Goal: Find specific page/section

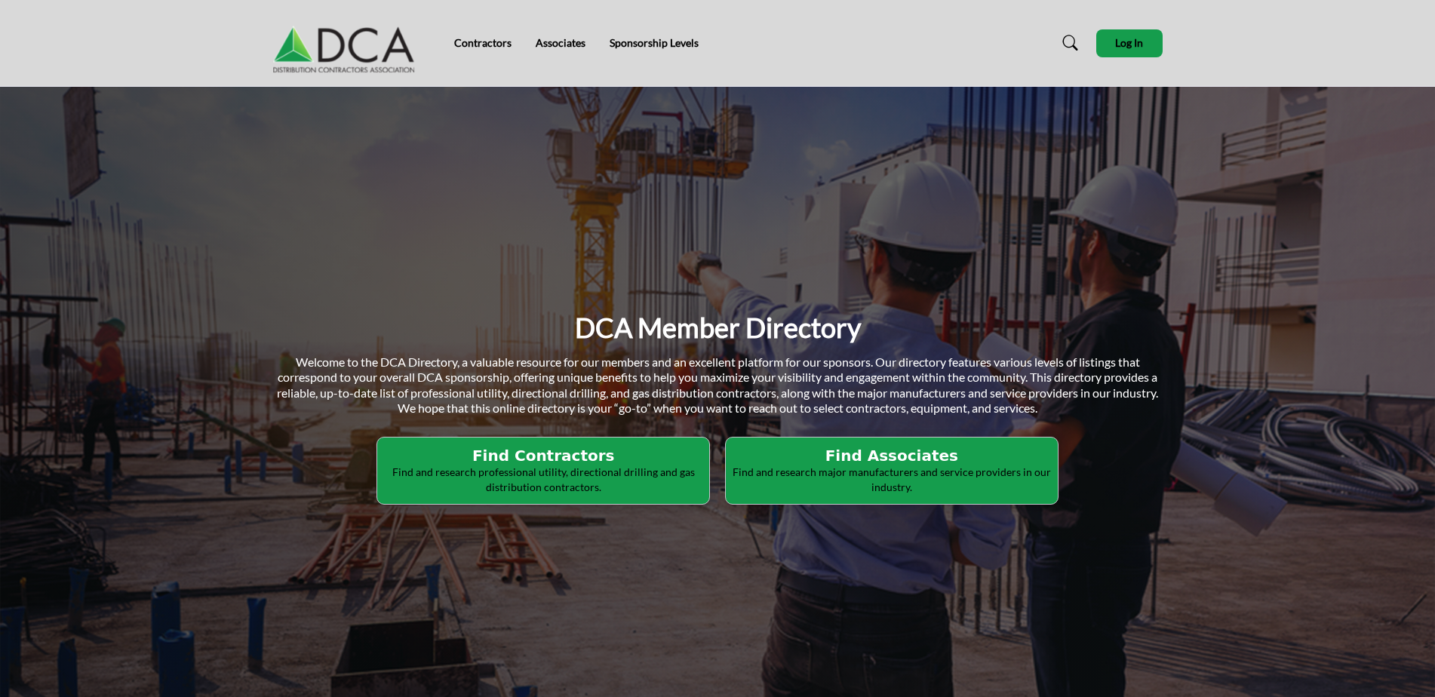
click at [861, 457] on h2 "Find Associates" at bounding box center [892, 456] width 323 height 18
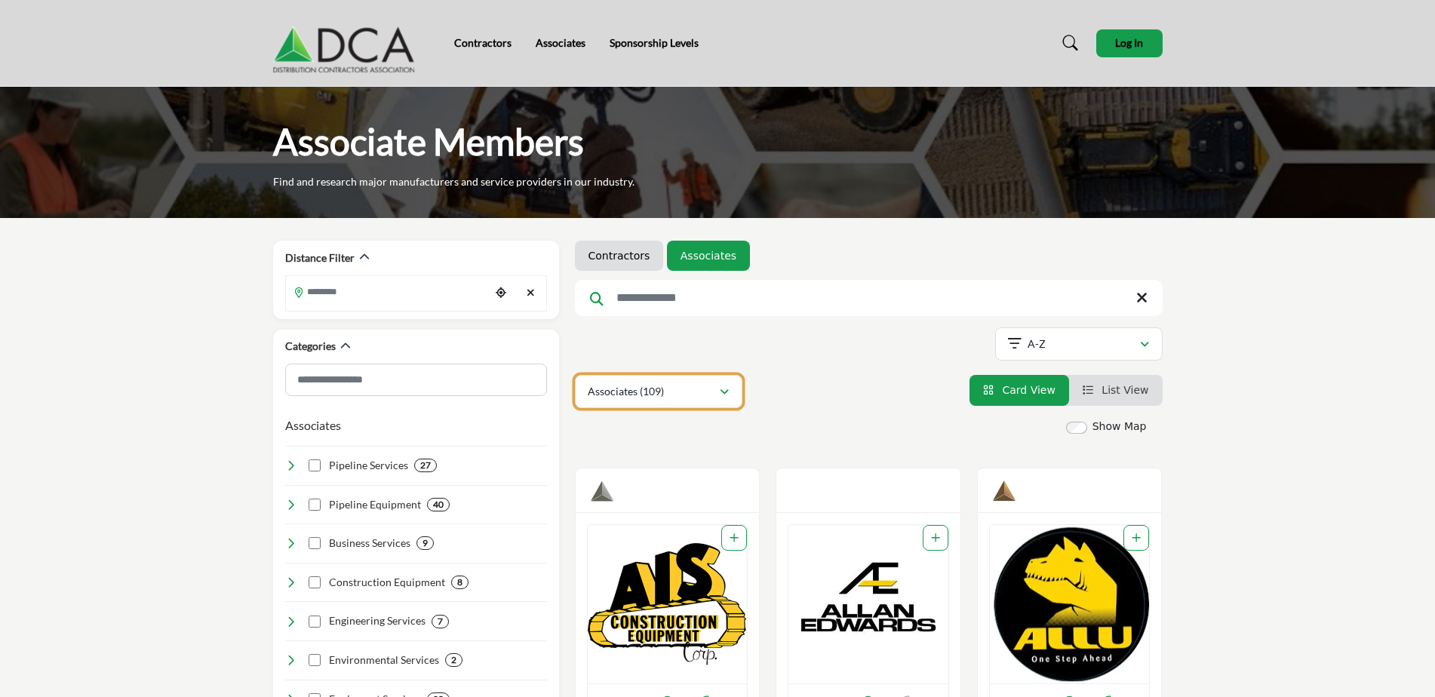
click at [723, 394] on icon "button" at bounding box center [724, 392] width 9 height 11
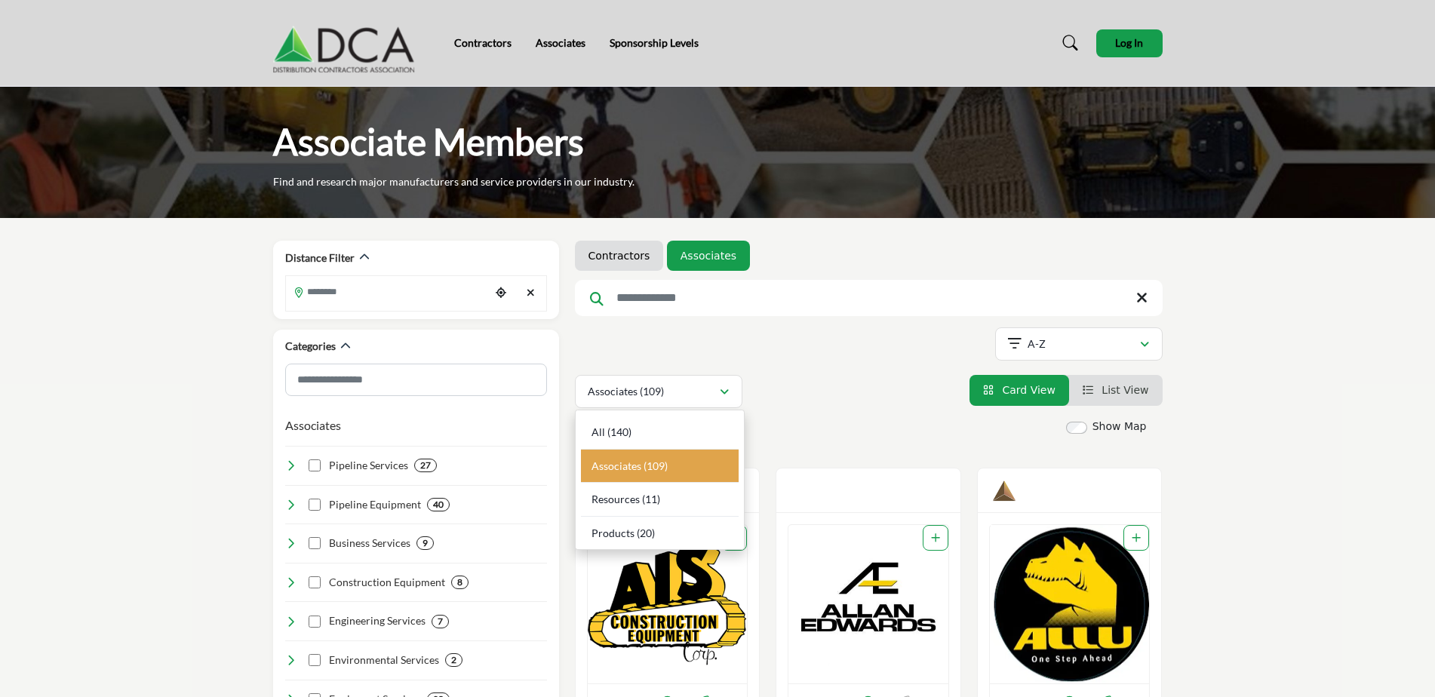
click at [773, 382] on div "Associates (109) All (140) Associates (109) Resources (11) Products" at bounding box center [869, 391] width 588 height 33
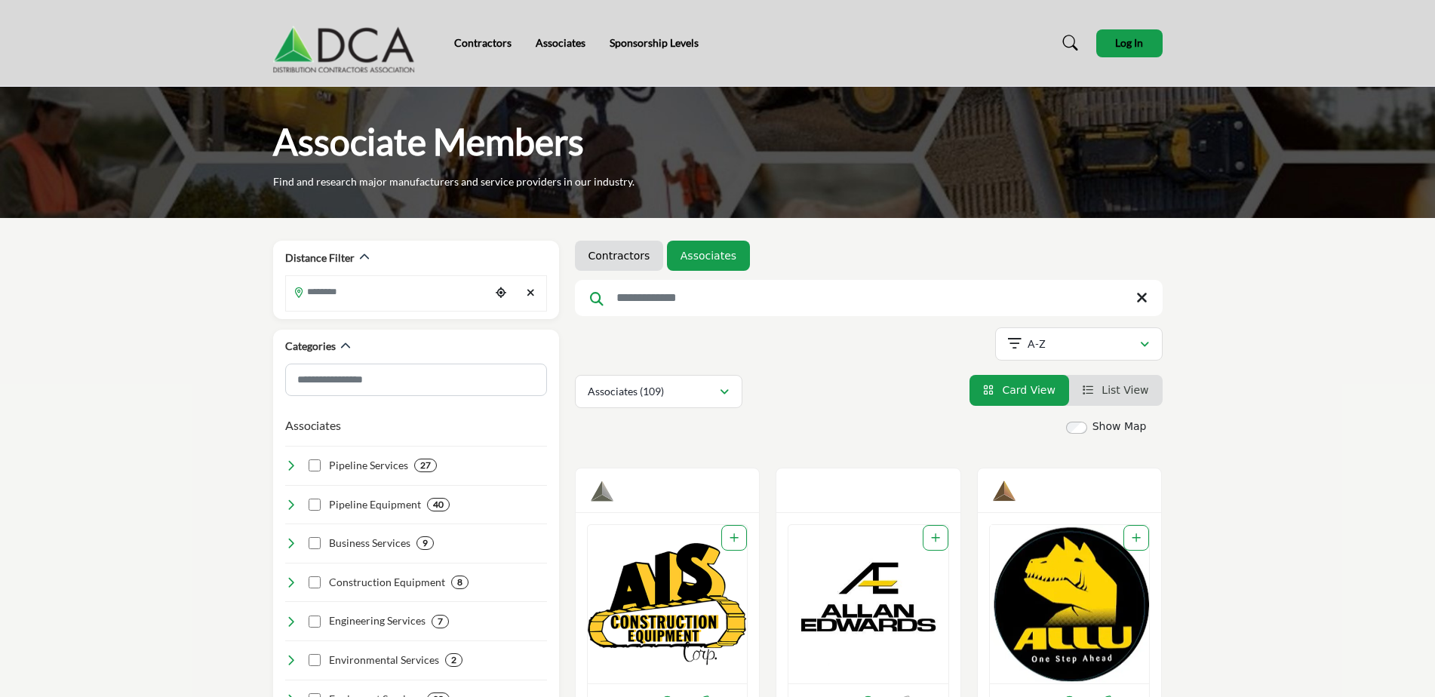
click at [697, 306] on input "Search Keyword" at bounding box center [869, 298] width 588 height 36
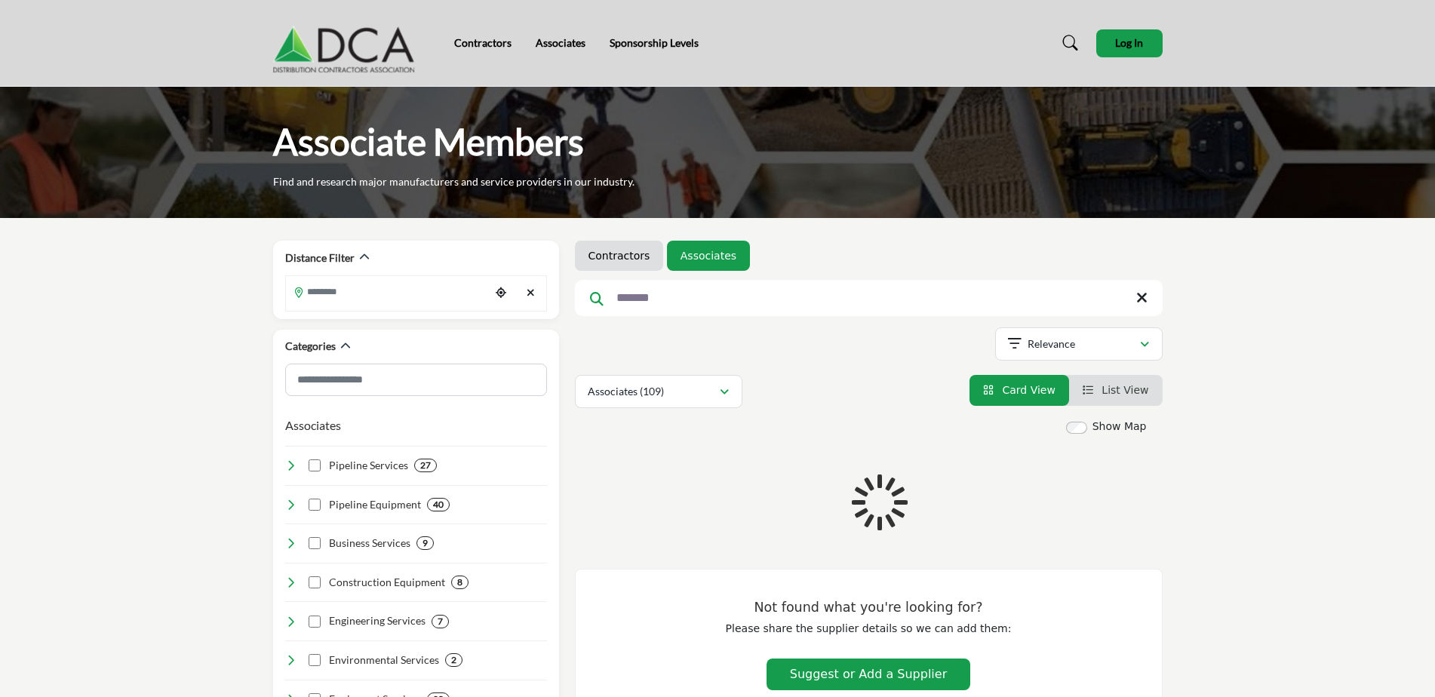
type input "*******"
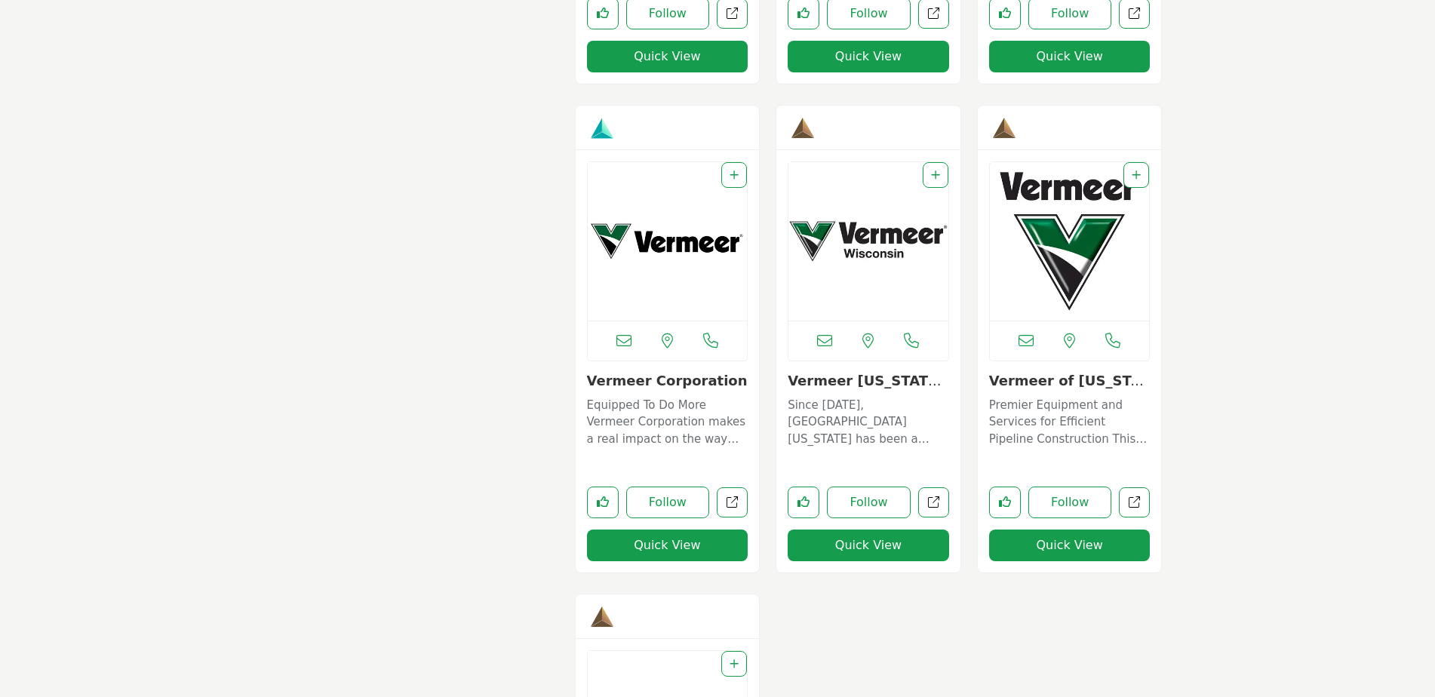
scroll to position [1283, 0]
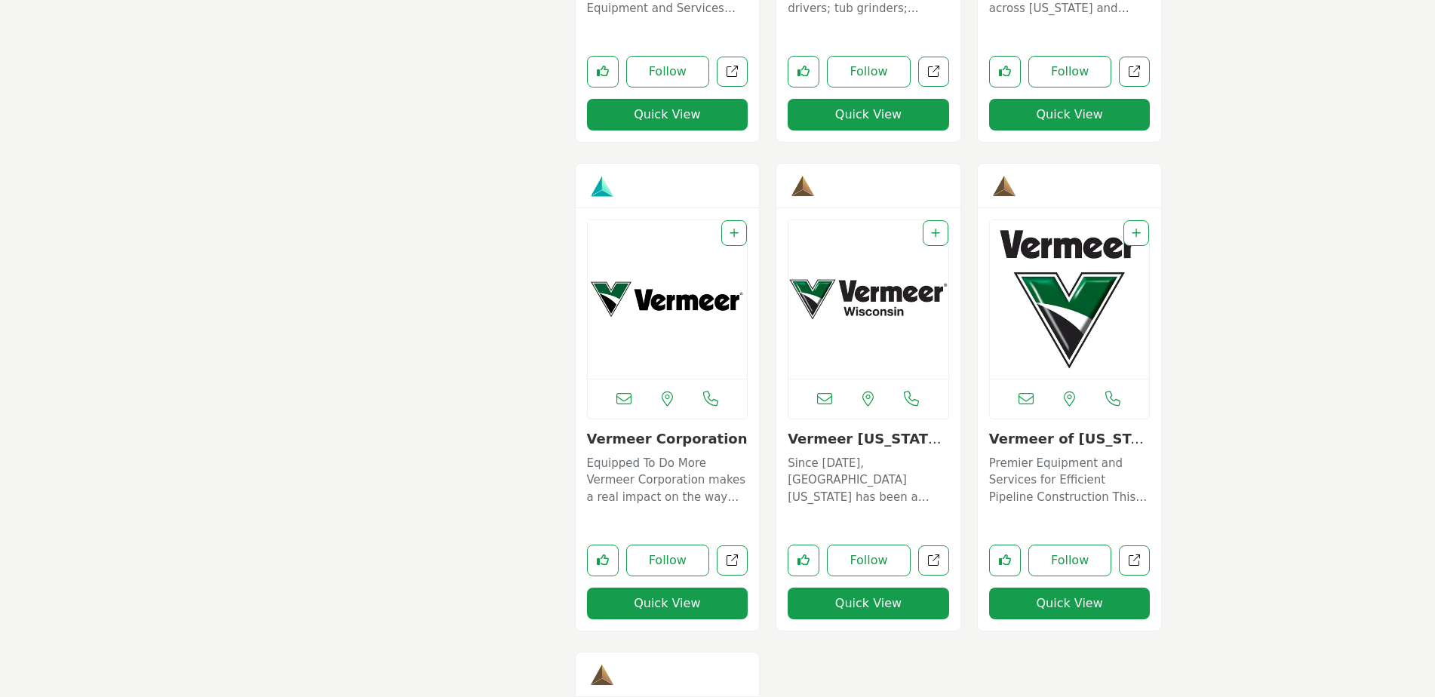
click at [657, 306] on img "Open Listing in new tab" at bounding box center [668, 299] width 160 height 158
